Goal: Find specific fact: Find specific page/section

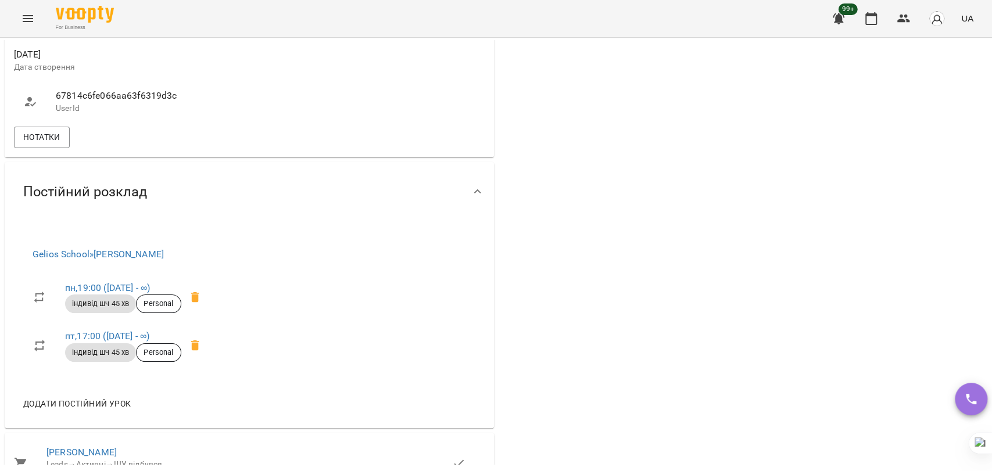
scroll to position [516, 0]
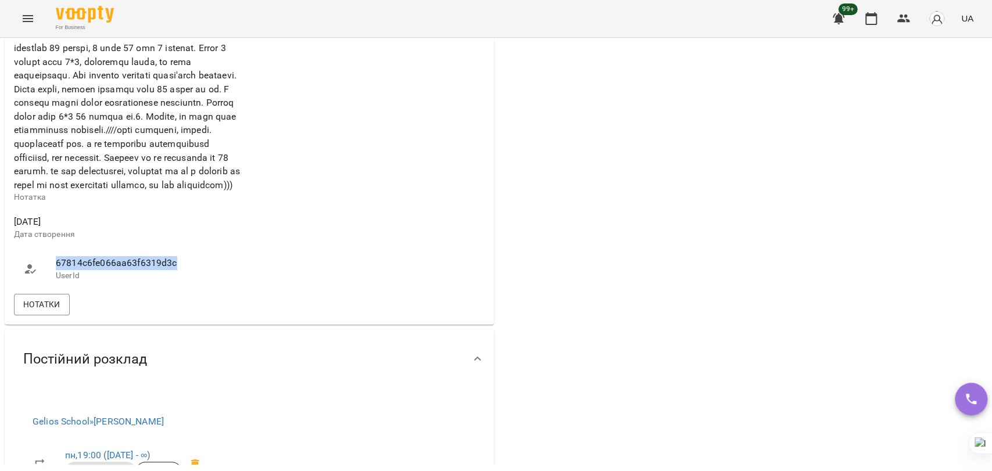
drag, startPoint x: 185, startPoint y: 294, endPoint x: 53, endPoint y: 294, distance: 132.5
click at [53, 289] on li "67814c6fe066aa63f6319d3c UserId" at bounding box center [130, 268] width 233 height 41
copy span "67814c6fe066aa63f6319d3c"
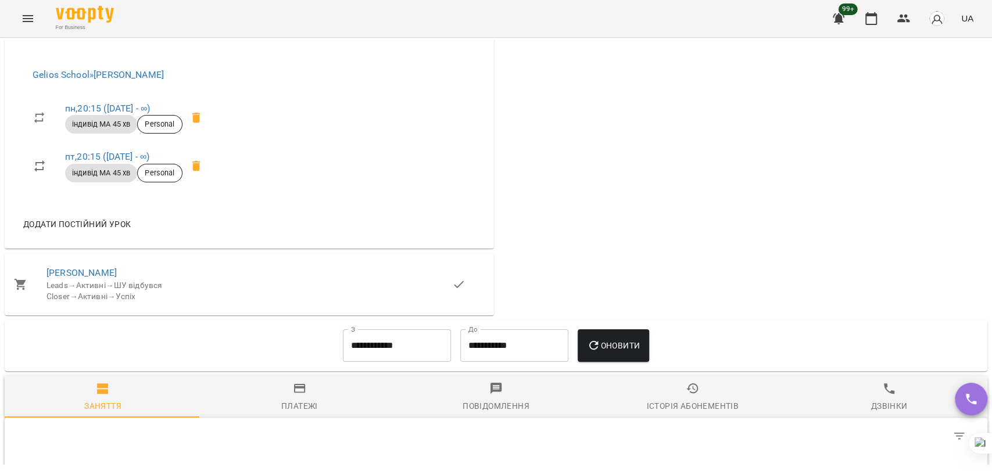
scroll to position [646, 0]
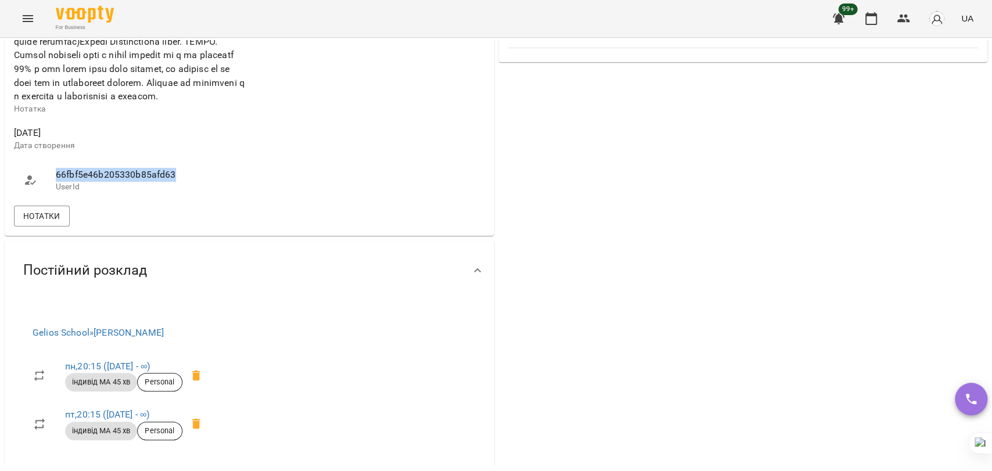
drag, startPoint x: 188, startPoint y: 218, endPoint x: 33, endPoint y: 210, distance: 154.8
click at [33, 201] on li "66fbf5e46b205330b85afd63 UserId" at bounding box center [130, 180] width 233 height 41
copy span "66fbf5e46b205330b85afd63"
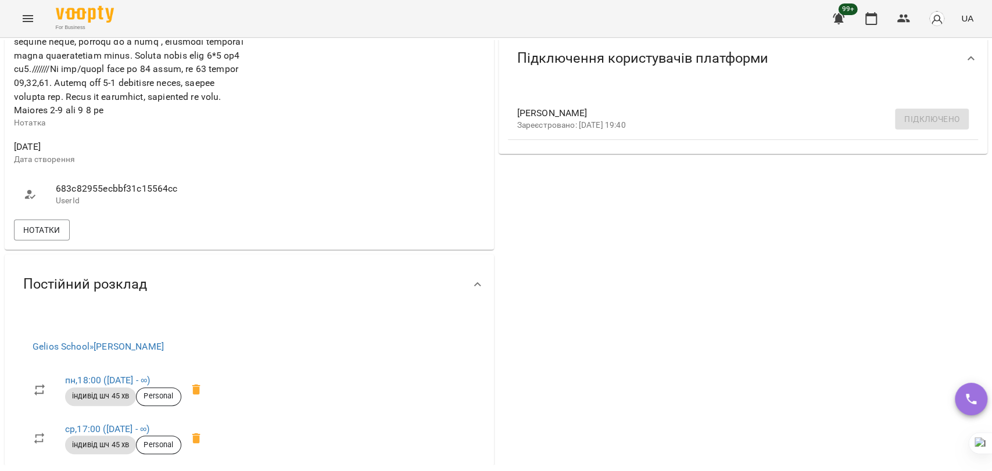
scroll to position [581, 0]
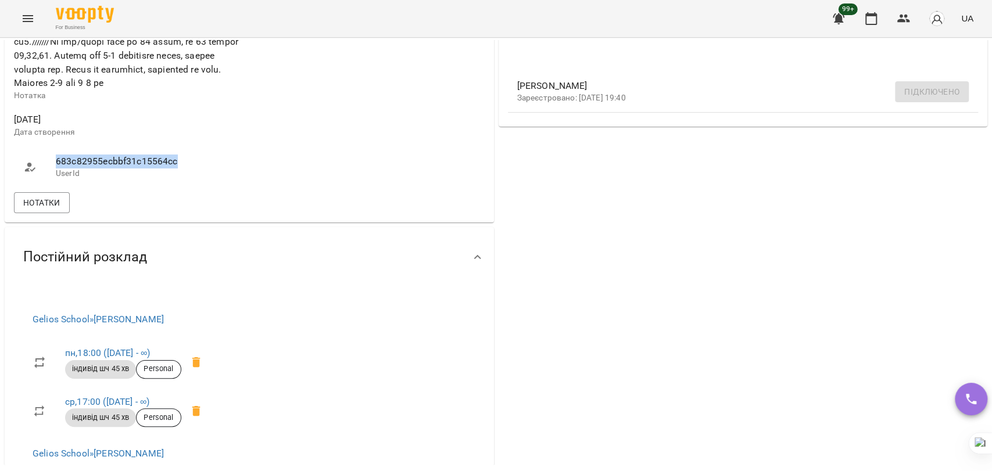
drag, startPoint x: 174, startPoint y: 171, endPoint x: 42, endPoint y: 171, distance: 132.5
click at [42, 171] on li "683c82955ecbbf31c15564cc UserId" at bounding box center [130, 166] width 233 height 41
copy span "683c82955ecbbf31c15564cc"
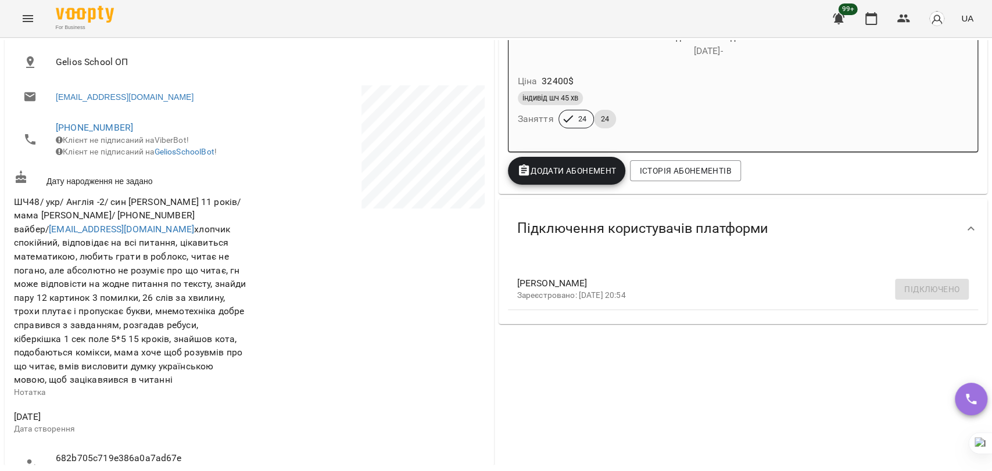
scroll to position [516, 0]
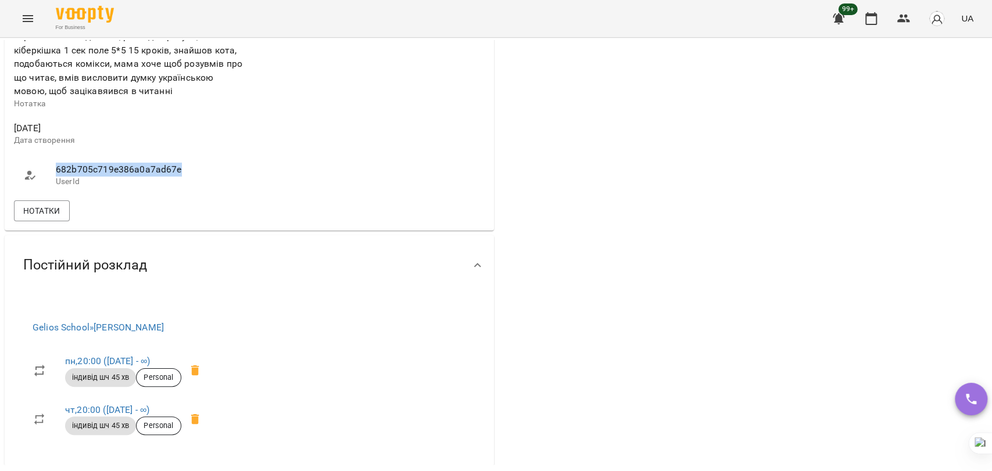
drag, startPoint x: 193, startPoint y: 178, endPoint x: 19, endPoint y: 189, distance: 174.7
click at [19, 189] on li "682b705c719e386a0a7ad67e UserId" at bounding box center [130, 175] width 233 height 41
copy span "682b705c719e386a0a7ad67e"
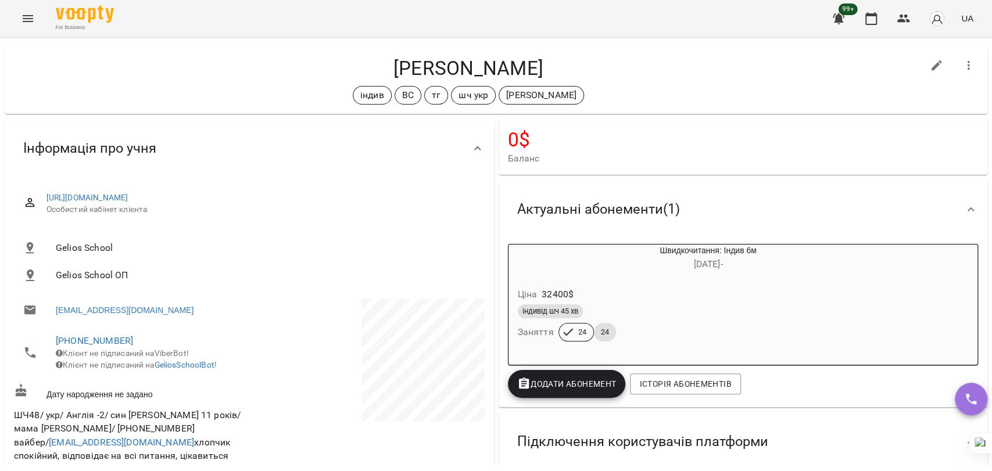
scroll to position [0, 0]
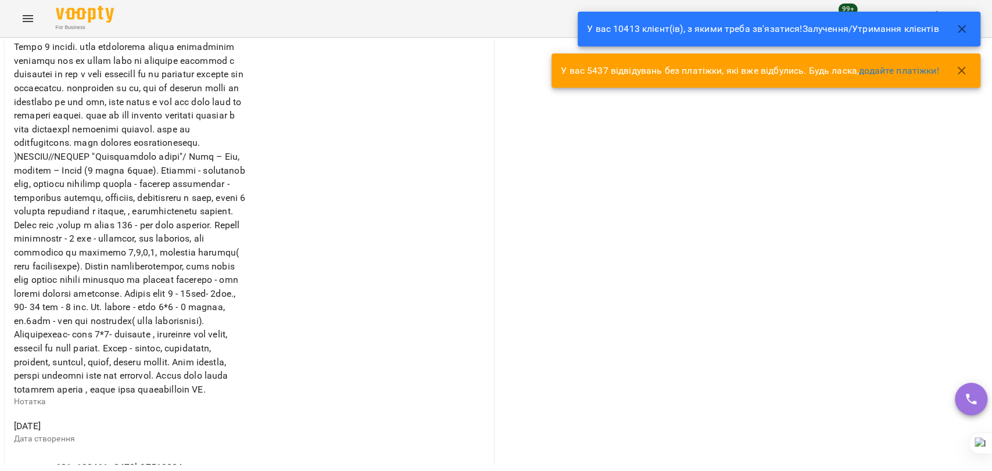
scroll to position [646, 0]
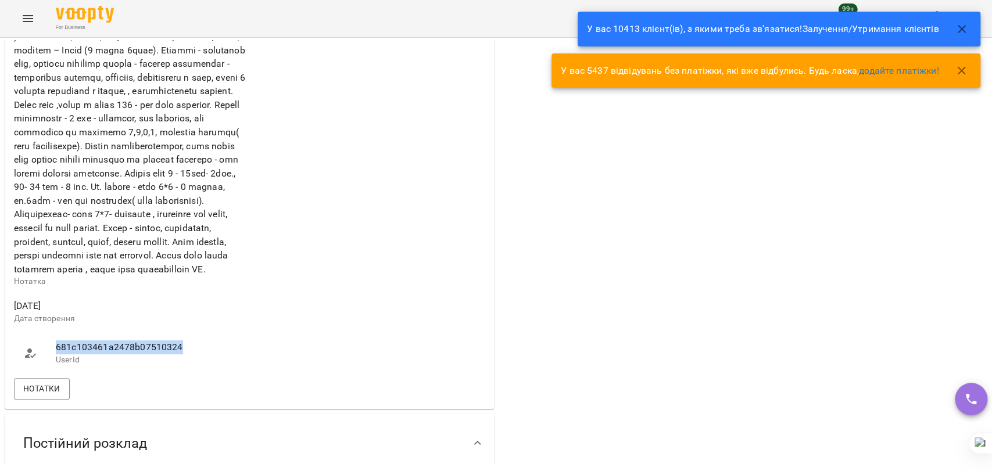
drag, startPoint x: 194, startPoint y: 389, endPoint x: 56, endPoint y: 394, distance: 138.4
click at [56, 355] on span "681c103461a2478b07510324" at bounding box center [147, 348] width 182 height 14
copy span "681c103461a2478b07510324"
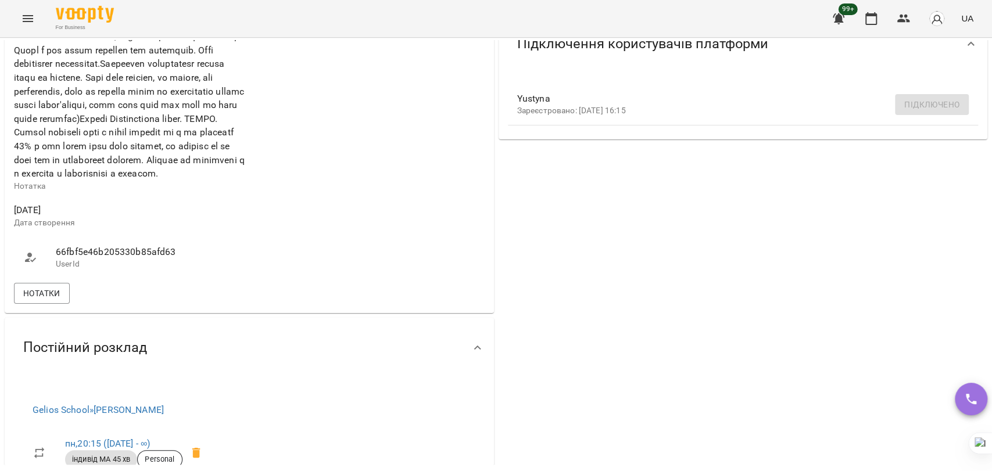
scroll to position [646, 0]
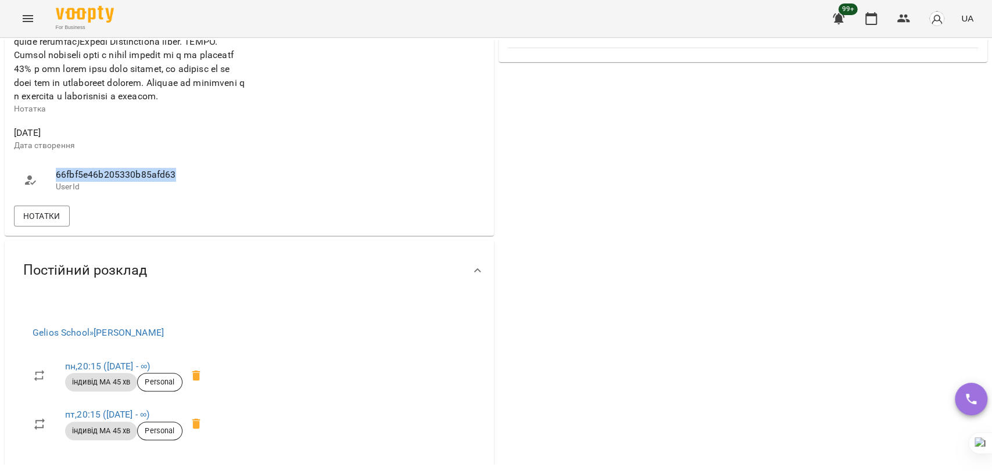
drag, startPoint x: 187, startPoint y: 221, endPoint x: 48, endPoint y: 220, distance: 138.3
click at [48, 201] on li "66fbf5e46b205330b85afd63 UserId" at bounding box center [130, 180] width 233 height 41
copy span "66fbf5e46b205330b85afd63"
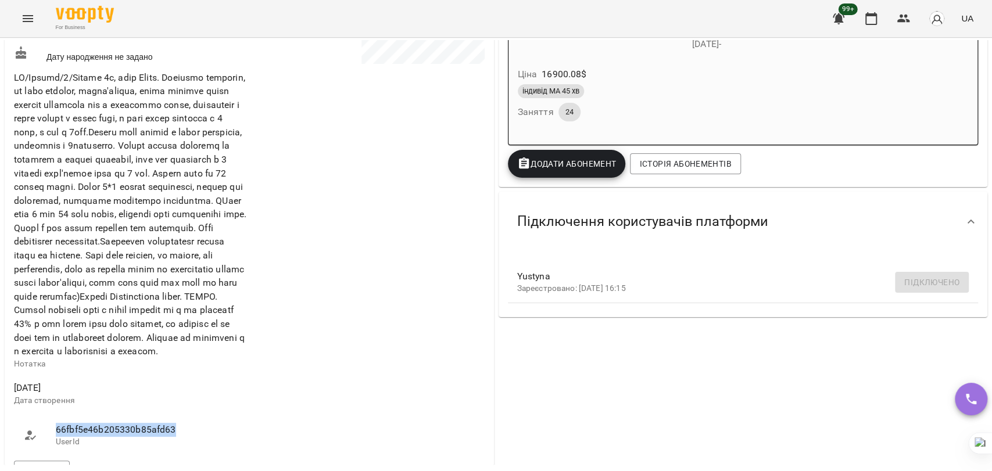
scroll to position [387, 0]
